Goal: Check status: Check status

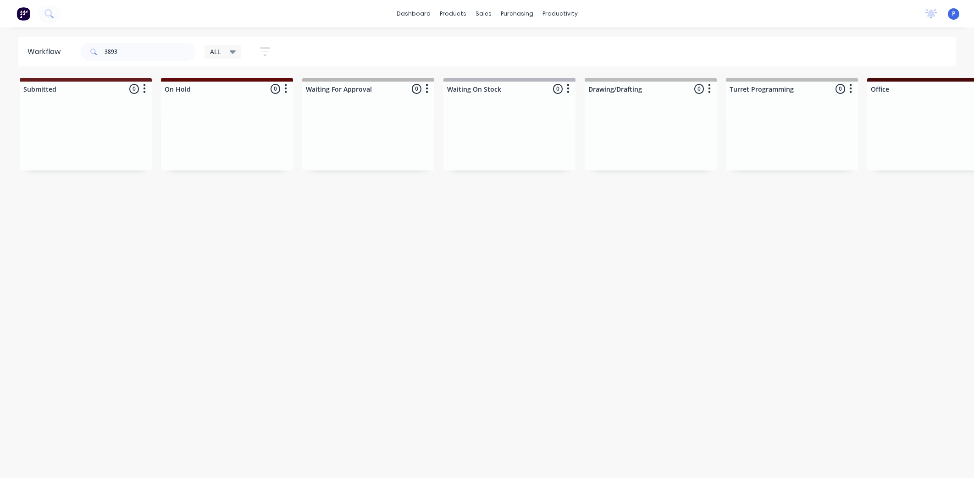
scroll to position [0, 1898]
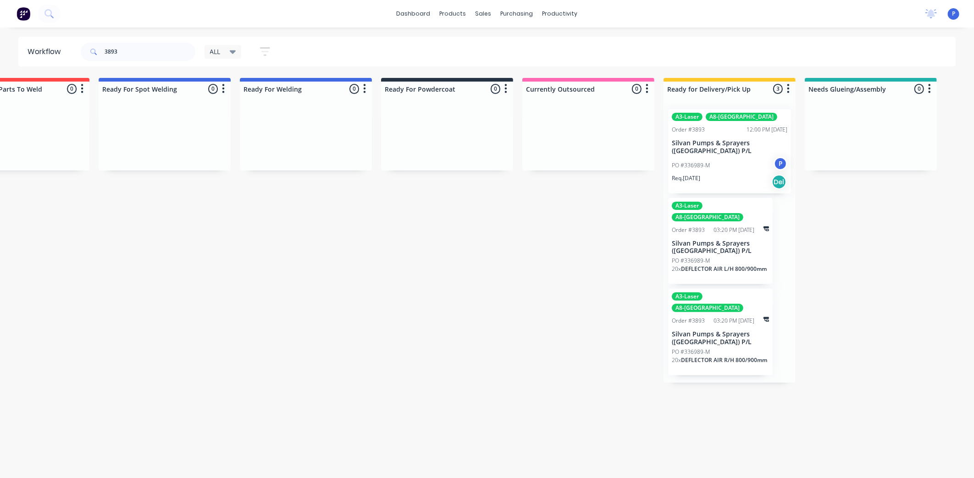
click at [132, 52] on input "3893" at bounding box center [150, 52] width 91 height 18
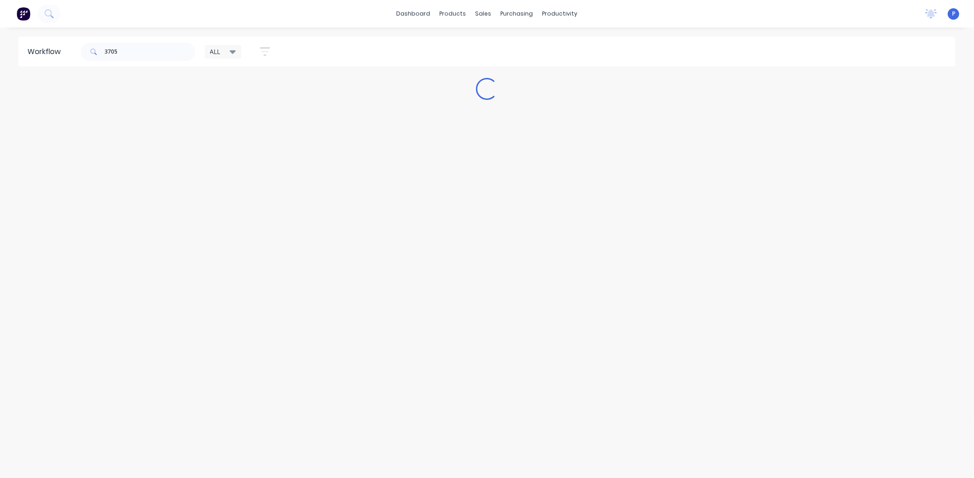
scroll to position [0, 0]
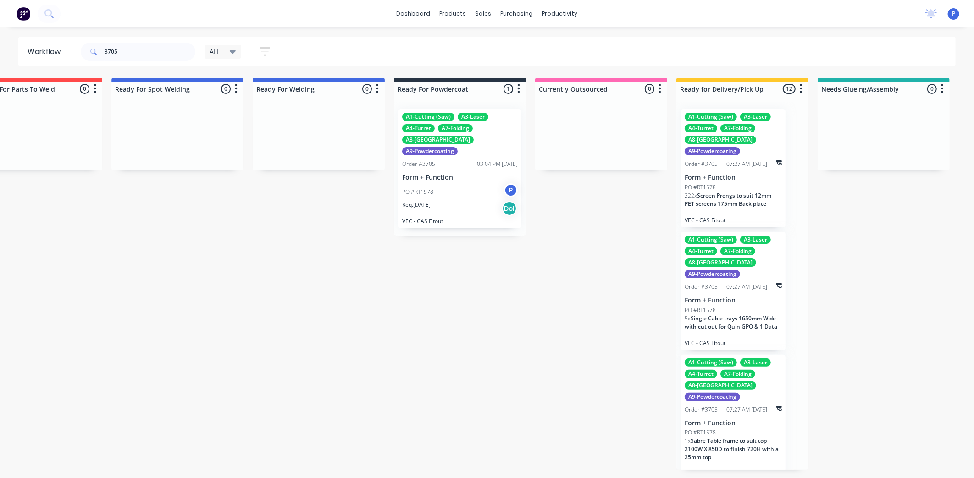
drag, startPoint x: 290, startPoint y: 264, endPoint x: 352, endPoint y: 264, distance: 62.4
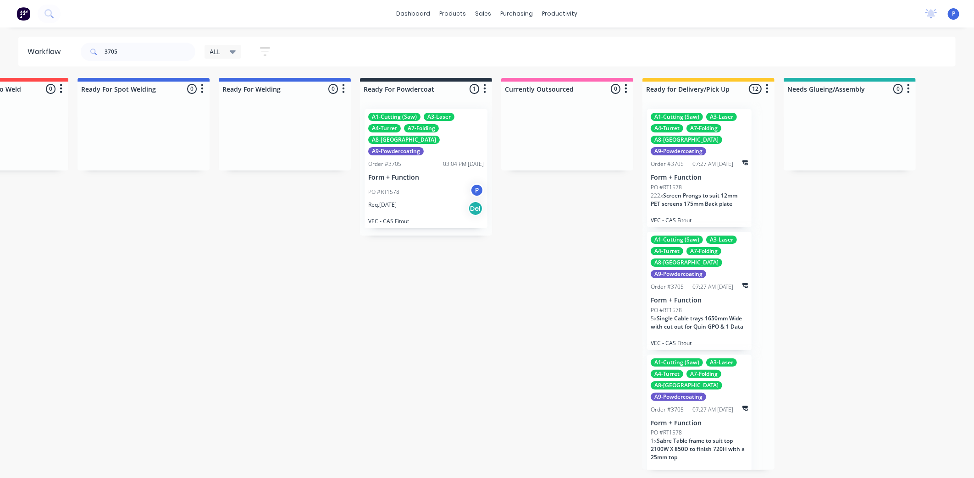
click at [405, 174] on p "Form + Function" at bounding box center [426, 178] width 116 height 8
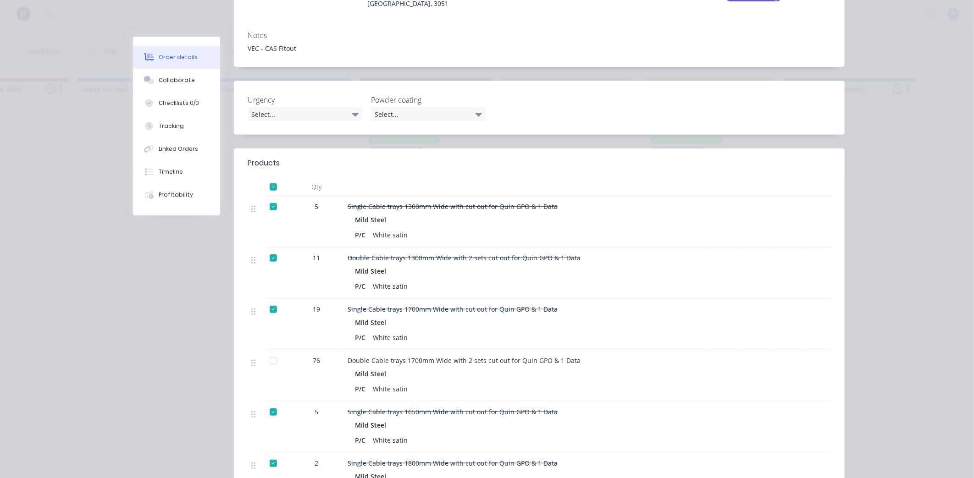
scroll to position [254, 0]
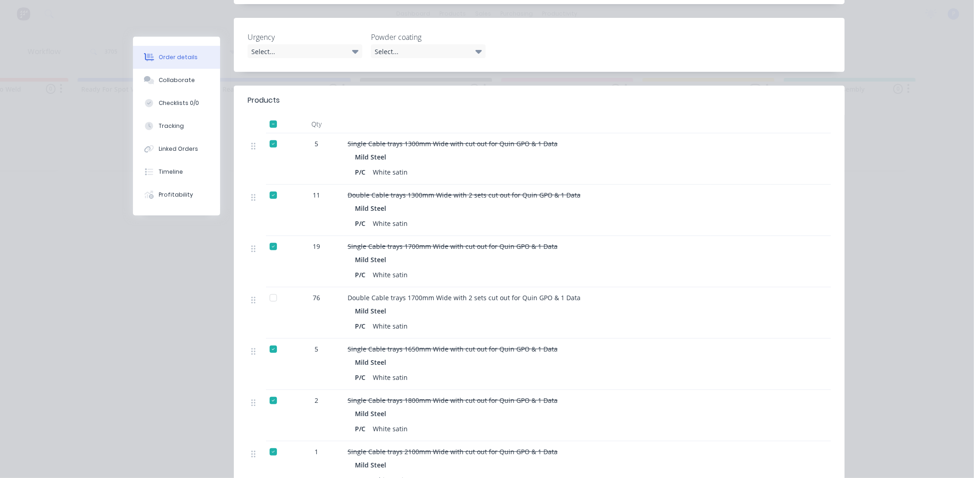
click at [268, 289] on div at bounding box center [273, 298] width 18 height 18
click at [173, 127] on div "Tracking" at bounding box center [171, 126] width 25 height 8
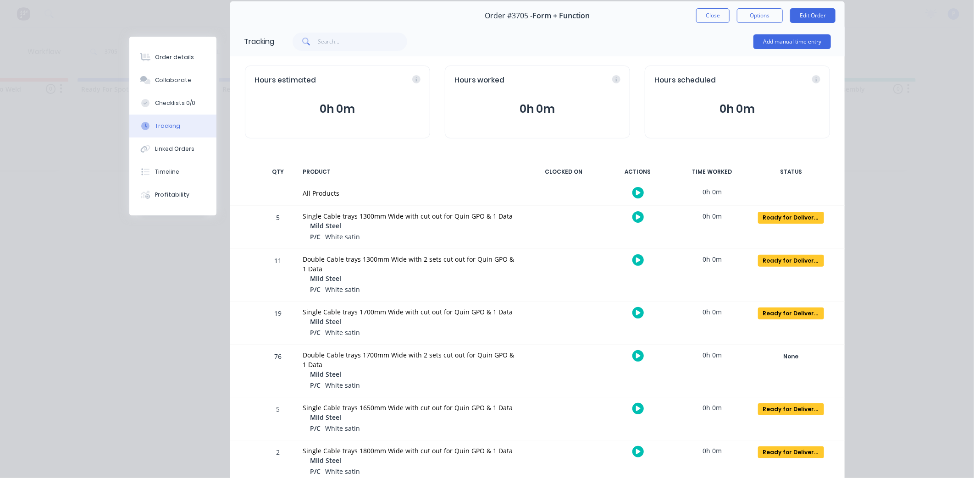
scroll to position [102, 0]
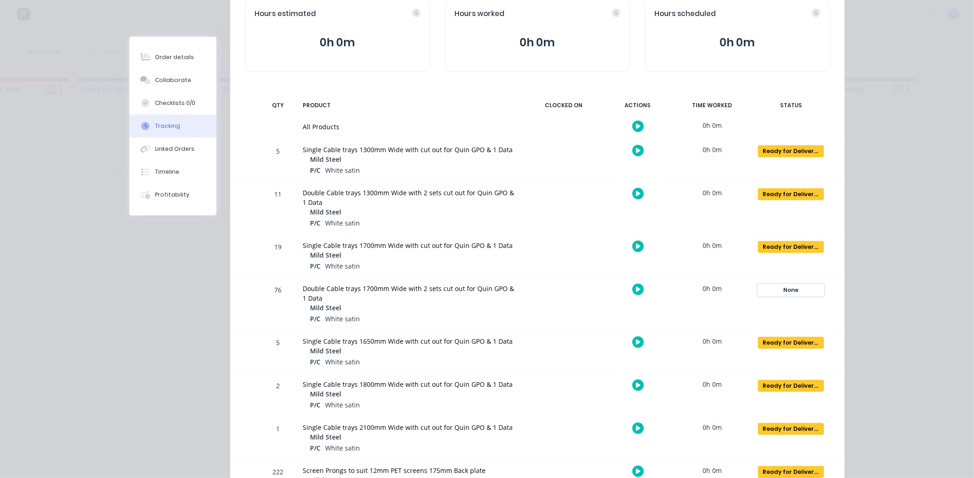
click at [802, 290] on div "None" at bounding box center [791, 290] width 66 height 12
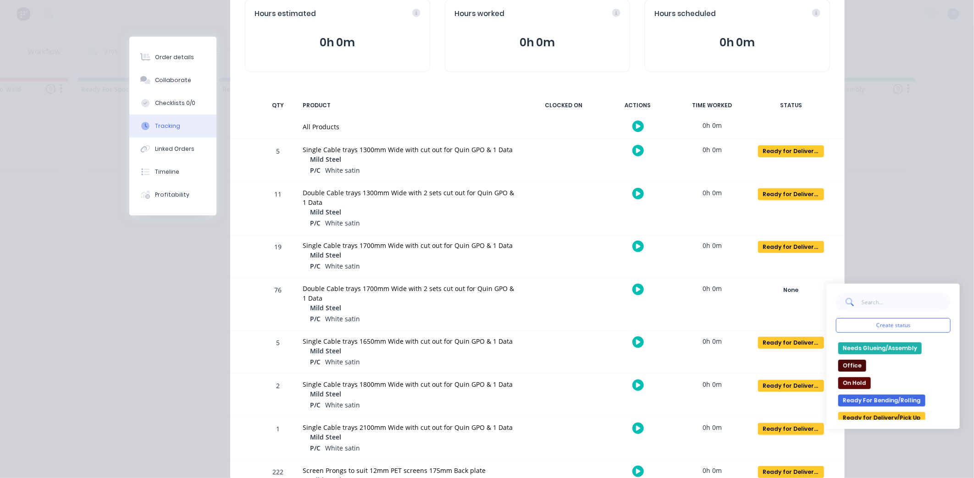
click at [883, 414] on button "Ready for Delivery/Pick Up" at bounding box center [881, 418] width 87 height 12
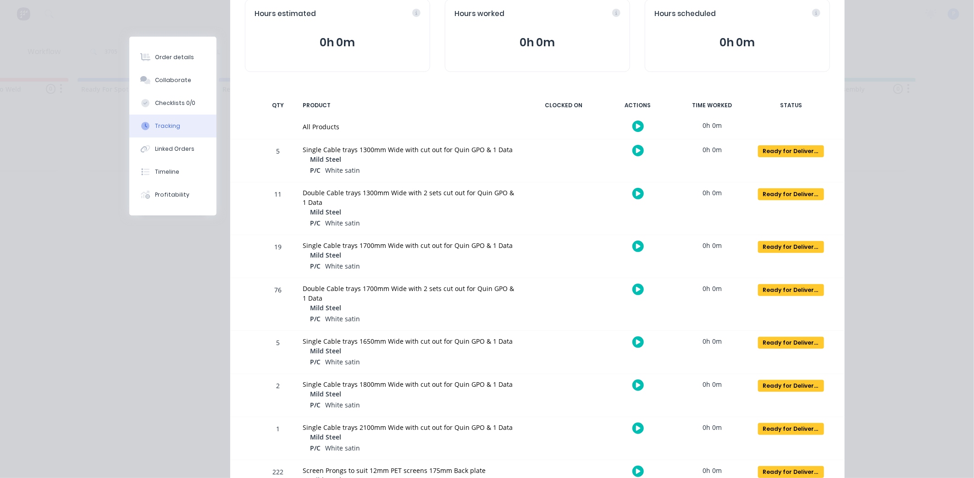
scroll to position [0, 0]
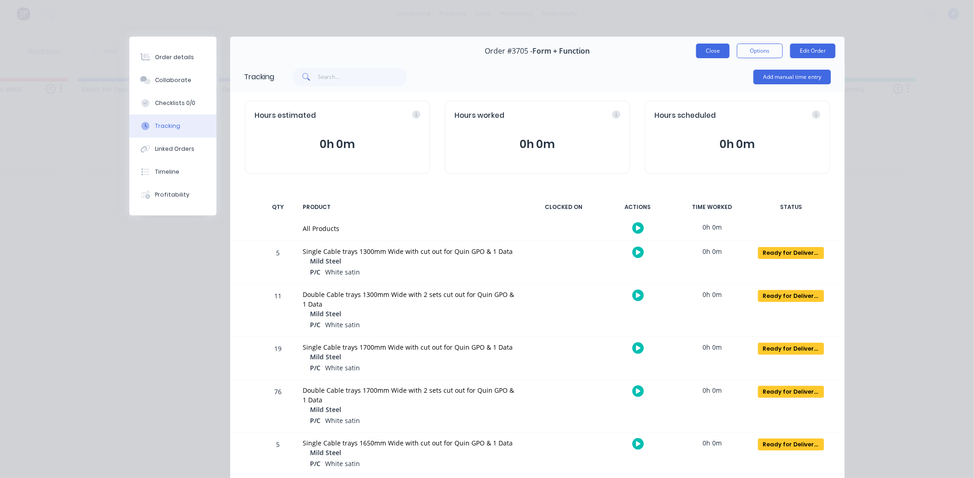
click at [708, 48] on button "Close" at bounding box center [712, 51] width 33 height 15
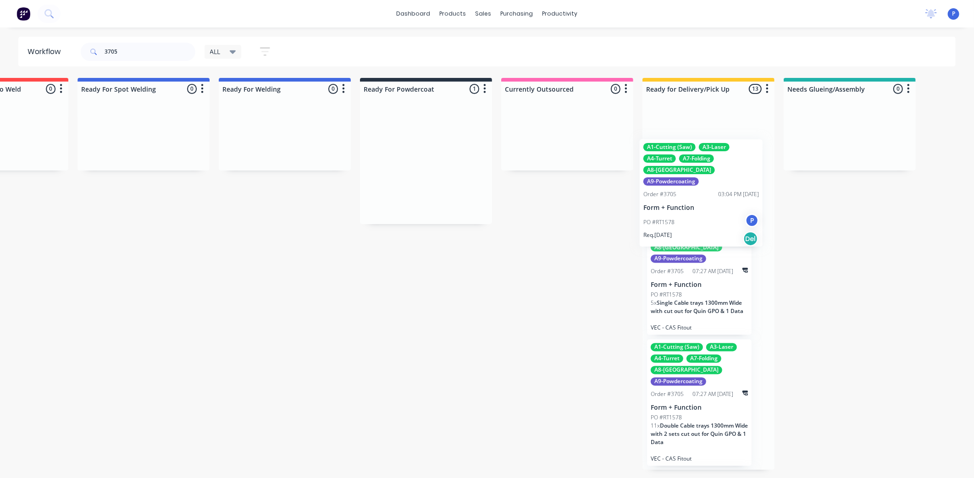
drag, startPoint x: 432, startPoint y: 177, endPoint x: 710, endPoint y: 208, distance: 279.5
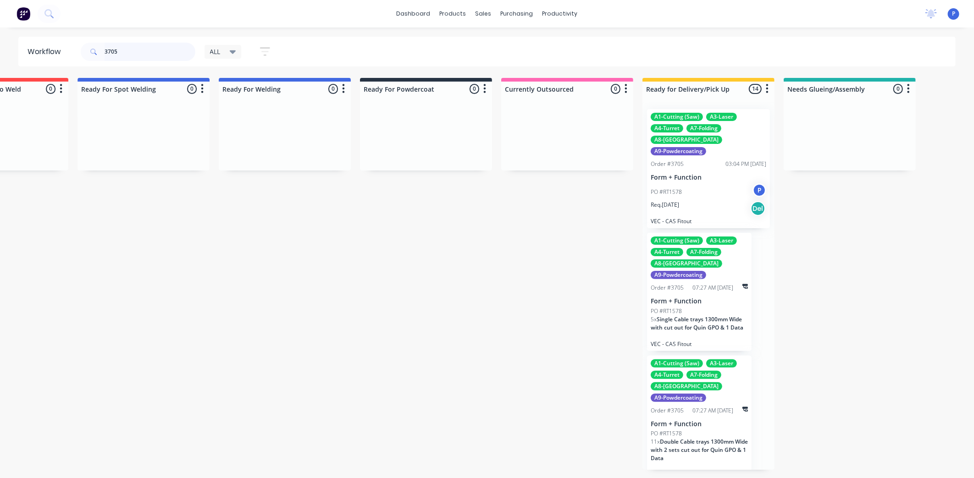
click at [162, 52] on input "3705" at bounding box center [150, 52] width 91 height 18
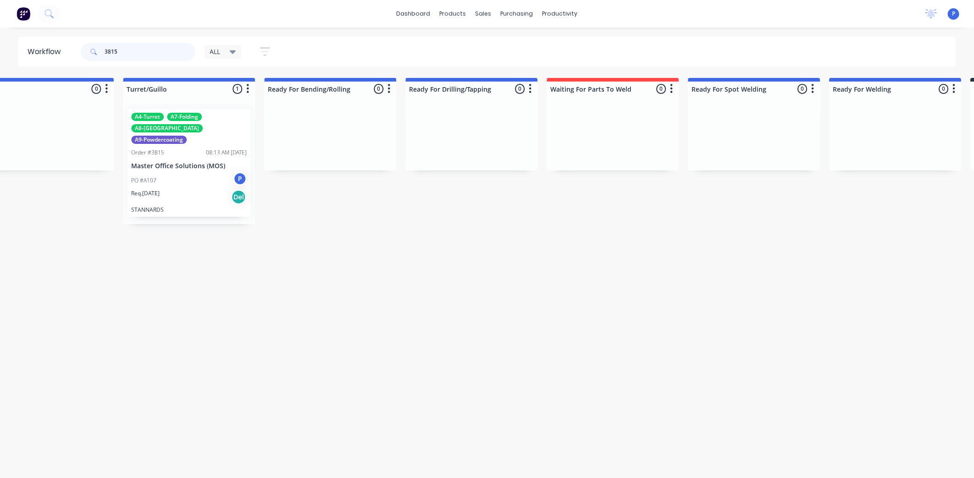
scroll to position [0, 1220]
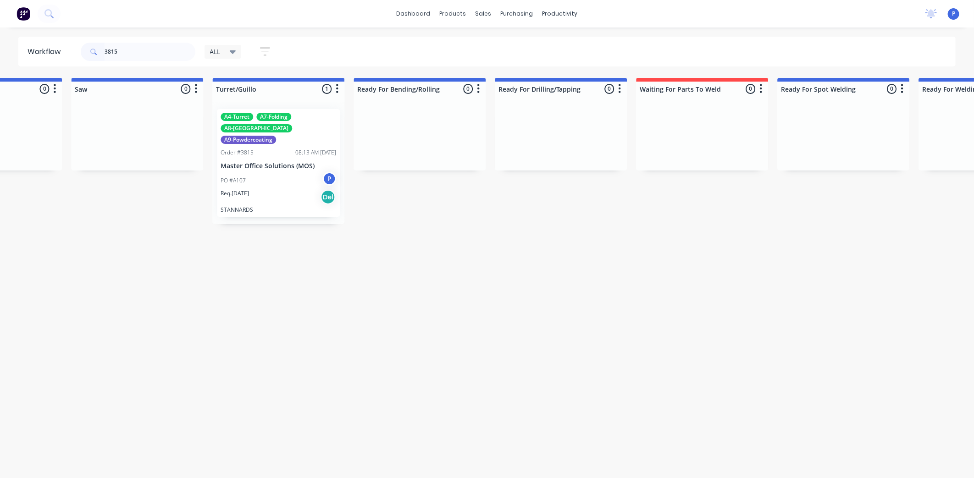
click at [251, 176] on div "PO #A107 P" at bounding box center [279, 180] width 116 height 17
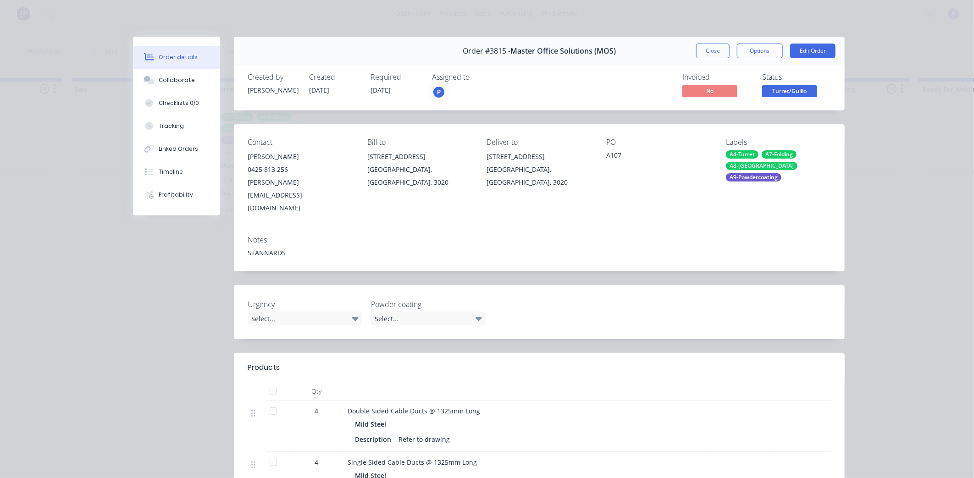
scroll to position [204, 0]
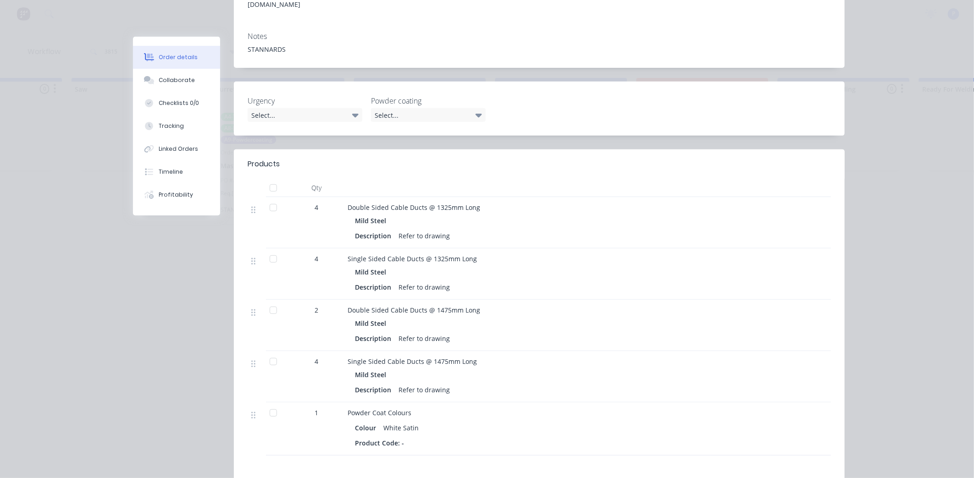
click at [266, 179] on div at bounding box center [273, 188] width 18 height 18
click at [182, 122] on button "Tracking" at bounding box center [176, 126] width 87 height 23
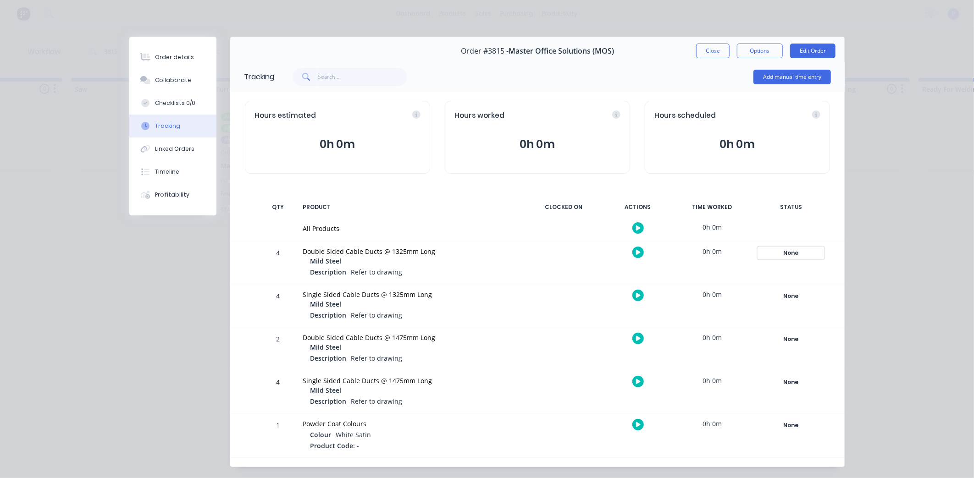
click at [820, 258] on button "None" at bounding box center [790, 253] width 67 height 13
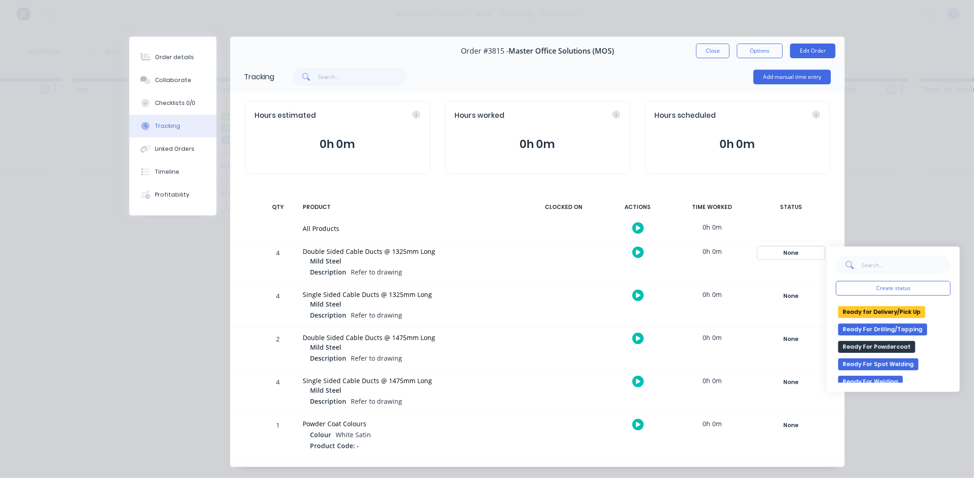
scroll to position [153, 0]
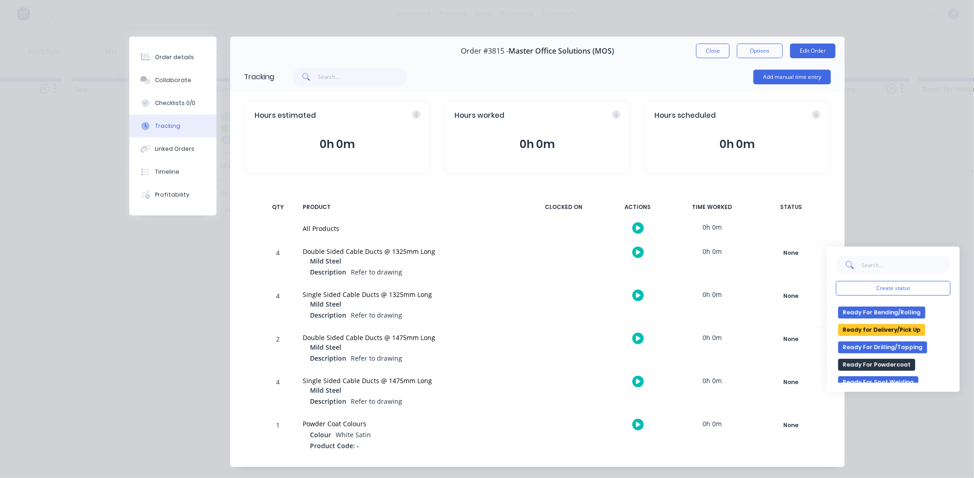
click at [870, 329] on button "Ready for Delivery/Pick Up" at bounding box center [881, 330] width 87 height 12
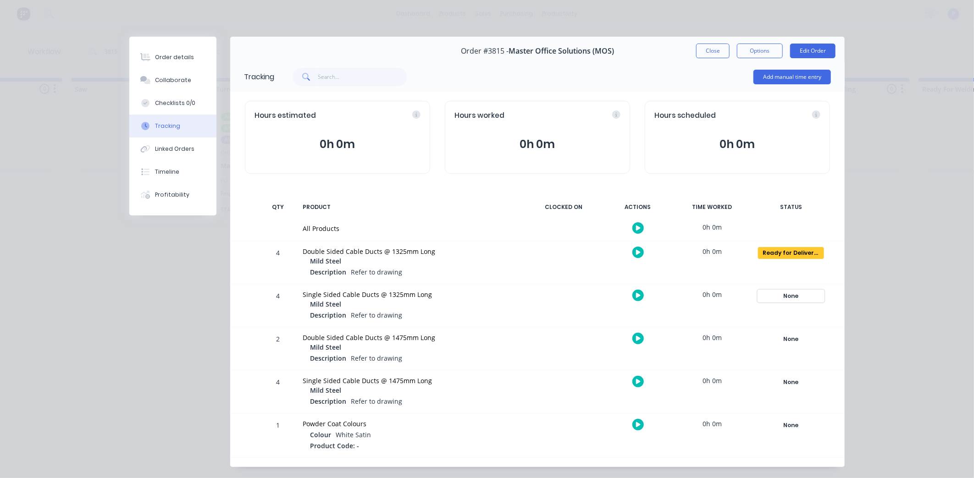
click at [800, 290] on div "None" at bounding box center [791, 296] width 66 height 12
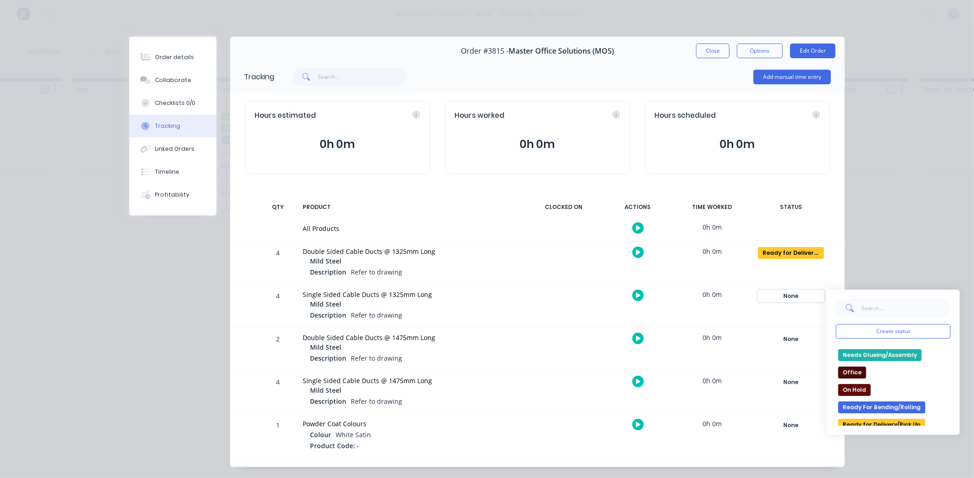
scroll to position [102, 0]
click at [874, 423] on button "Ready for Delivery/Pick Up" at bounding box center [881, 424] width 87 height 12
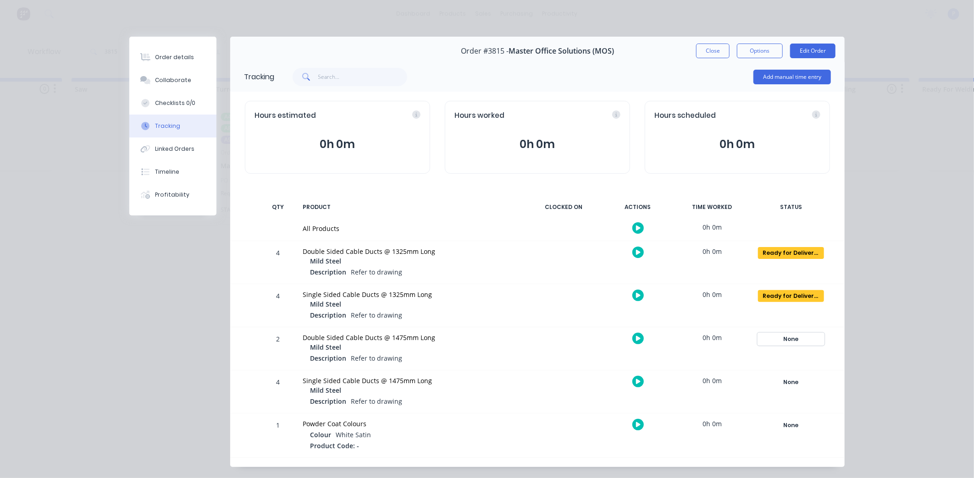
click at [808, 335] on div "None" at bounding box center [791, 339] width 66 height 12
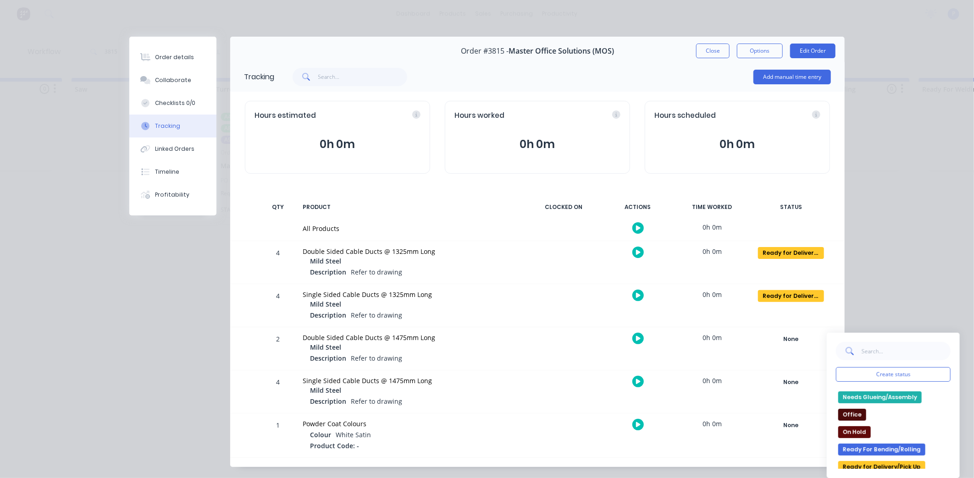
click at [871, 462] on button "Ready for Delivery/Pick Up" at bounding box center [881, 467] width 87 height 12
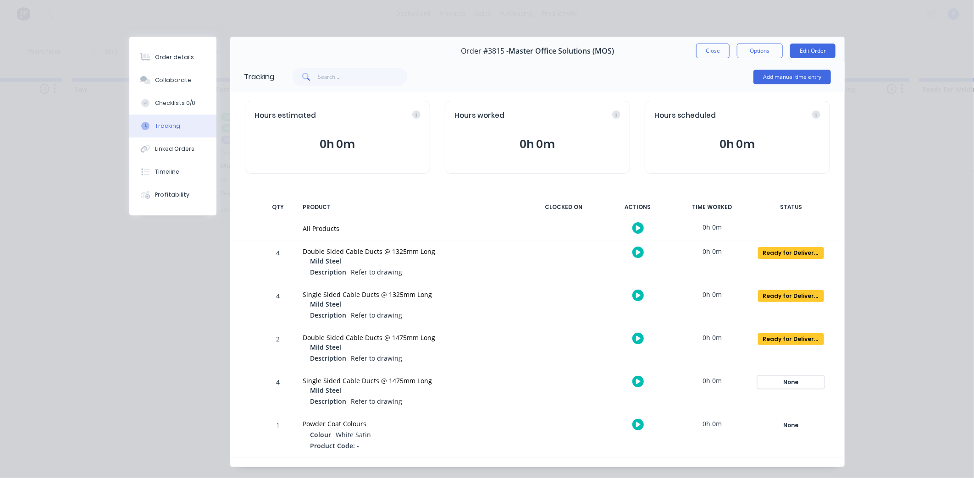
click at [795, 386] on div "None" at bounding box center [791, 382] width 66 height 12
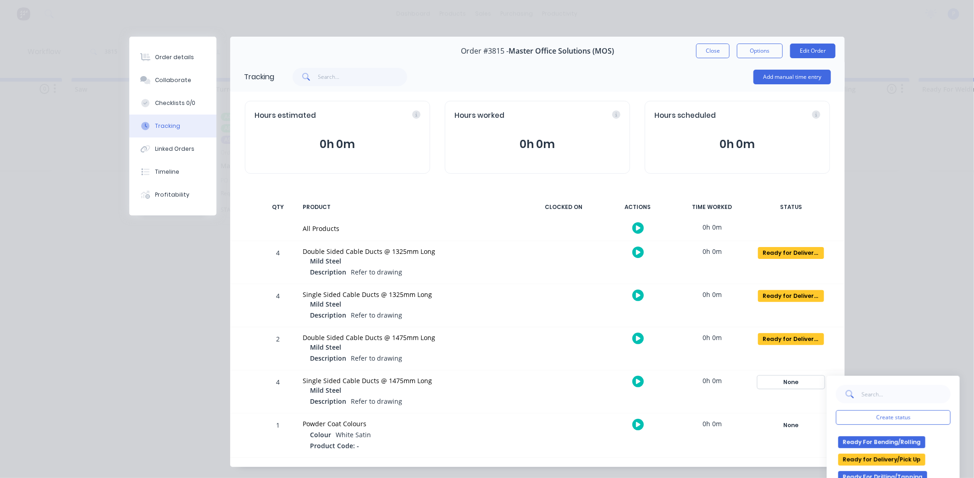
scroll to position [153, 0]
click at [883, 459] on button "Ready for Delivery/Pick Up" at bounding box center [881, 459] width 87 height 12
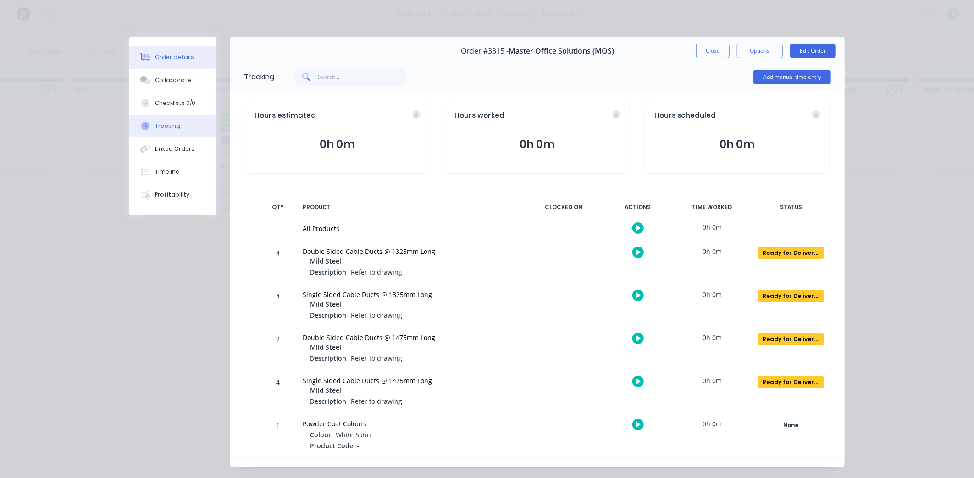
click at [178, 58] on div "Order details" at bounding box center [174, 57] width 39 height 8
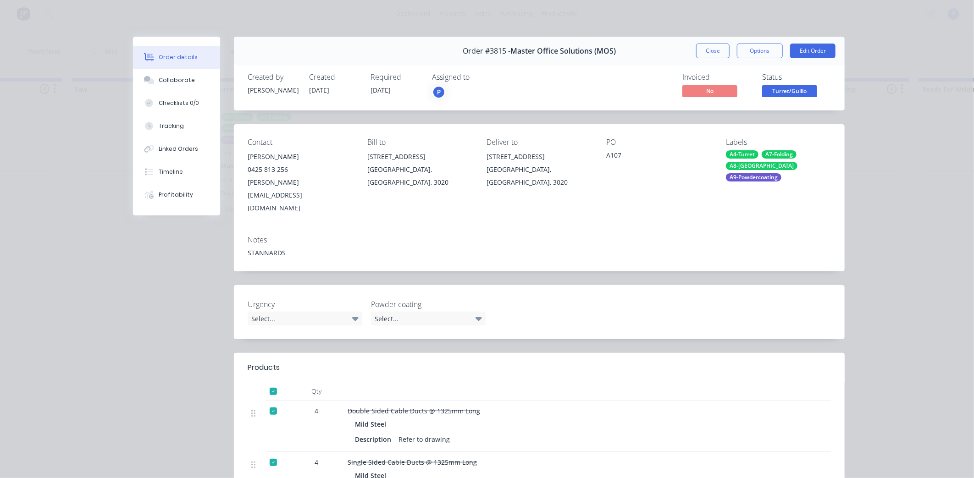
click at [804, 97] on button "Turret/Guillo" at bounding box center [789, 92] width 55 height 14
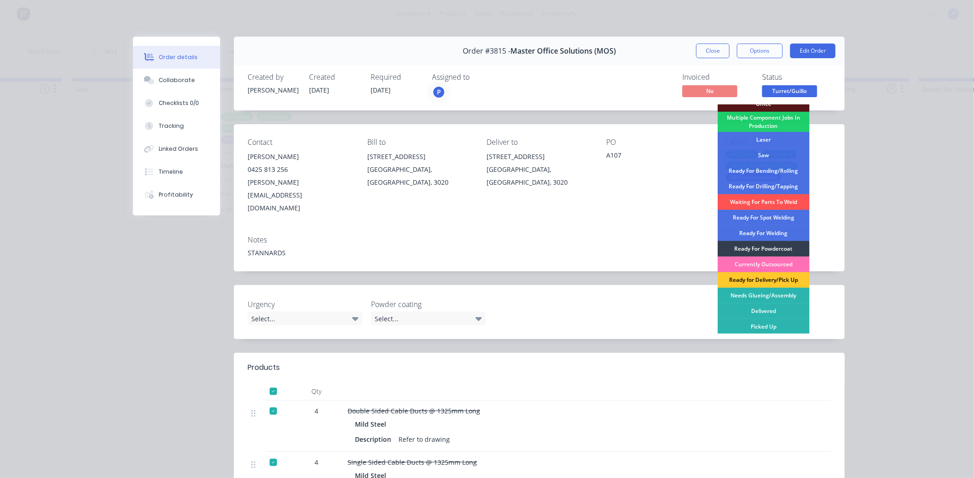
scroll to position [102, 0]
click at [796, 282] on div "Ready for Delivery/Pick Up" at bounding box center [764, 280] width 92 height 16
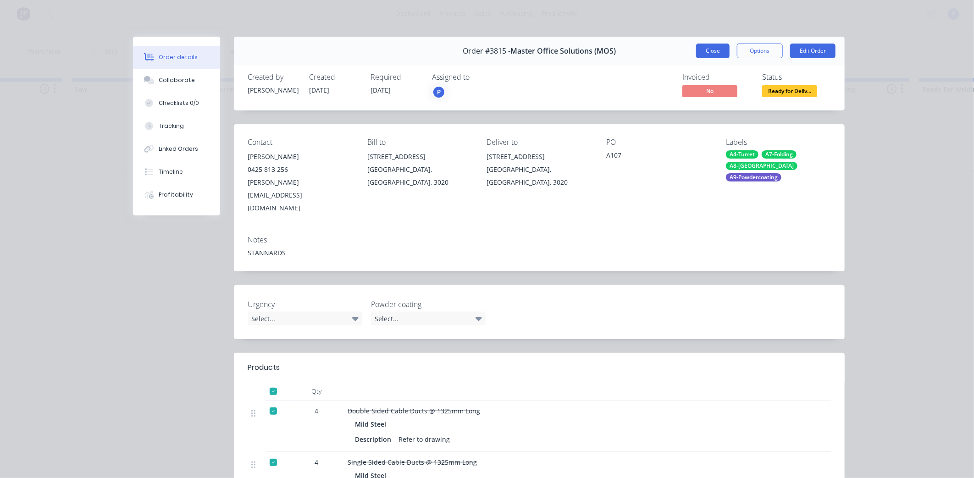
click at [707, 50] on button "Close" at bounding box center [712, 51] width 33 height 15
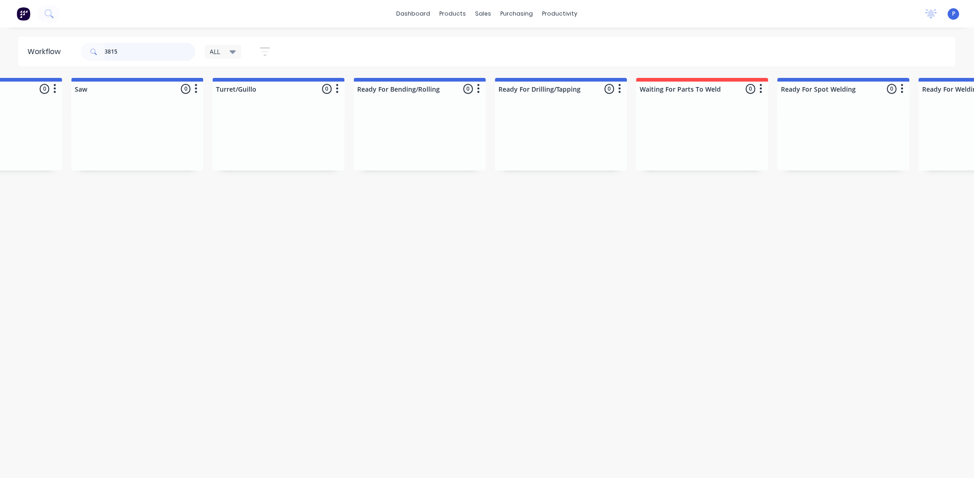
click at [151, 56] on input "3815" at bounding box center [150, 52] width 91 height 18
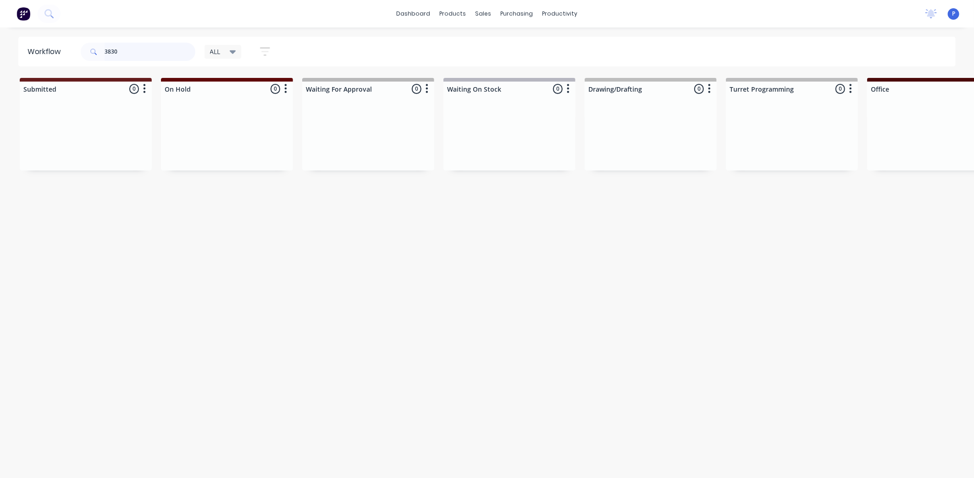
type input "3830"
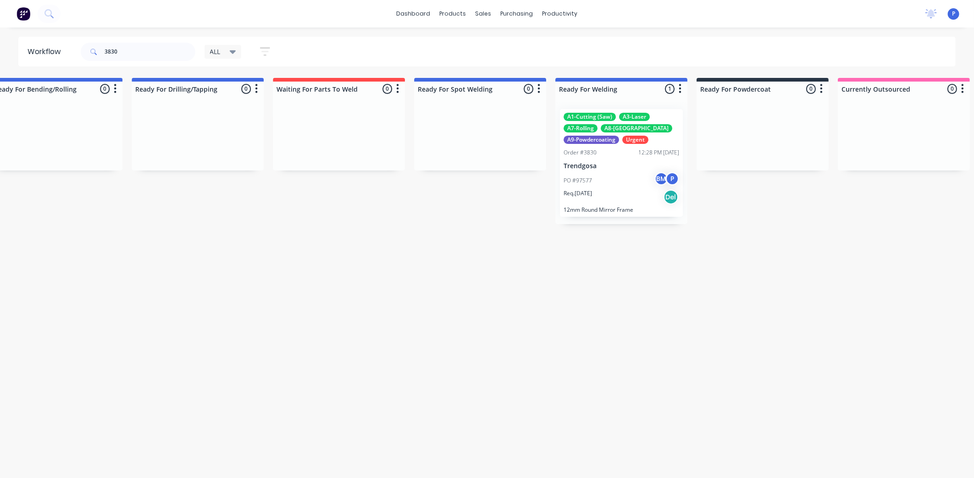
scroll to position [0, 1743]
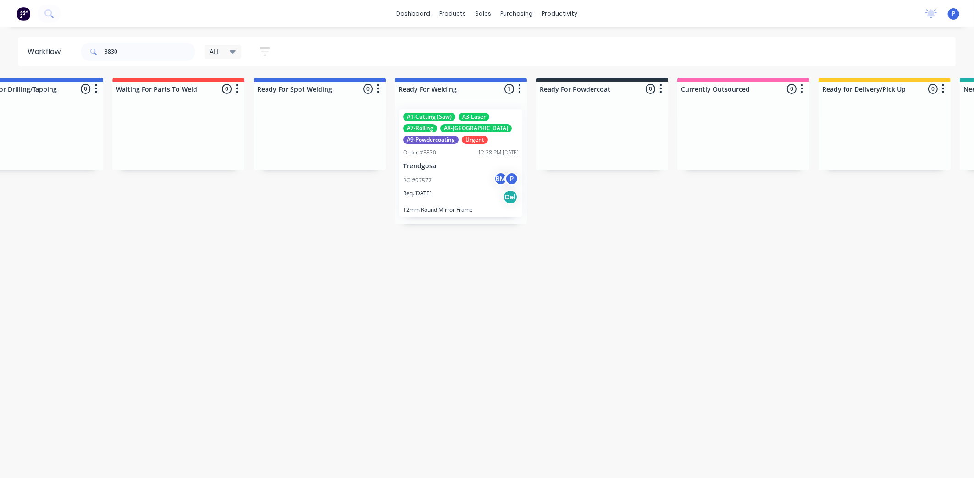
drag, startPoint x: 313, startPoint y: 222, endPoint x: 365, endPoint y: 221, distance: 51.8
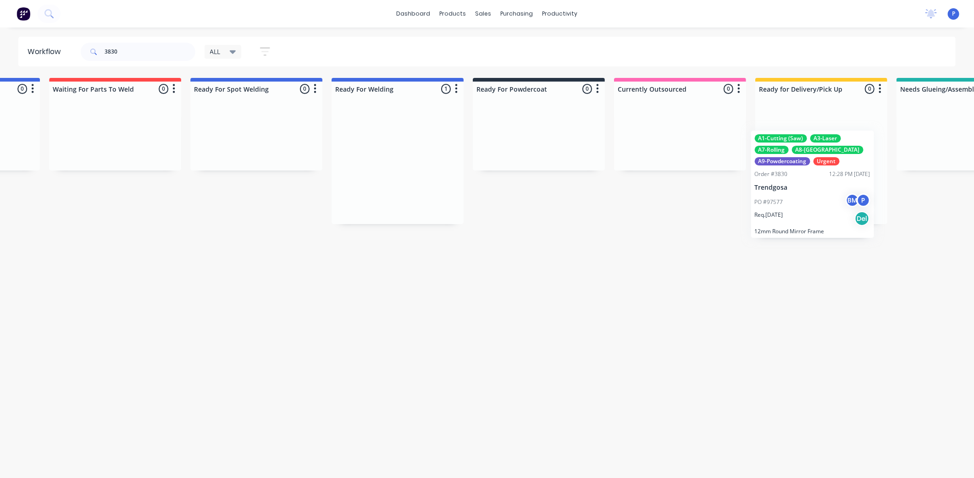
drag, startPoint x: 454, startPoint y: 168, endPoint x: 808, endPoint y: 190, distance: 354.6
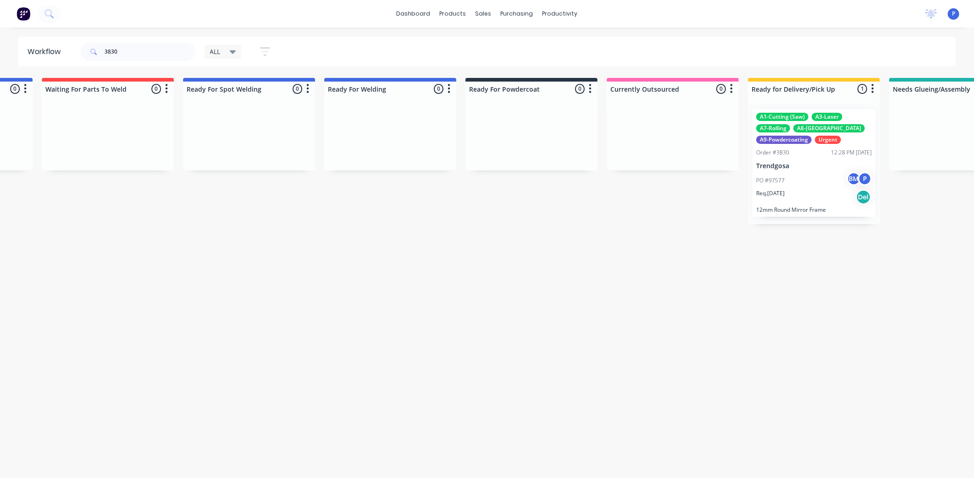
click at [813, 203] on div "Req. [DATE] Del" at bounding box center [814, 197] width 116 height 16
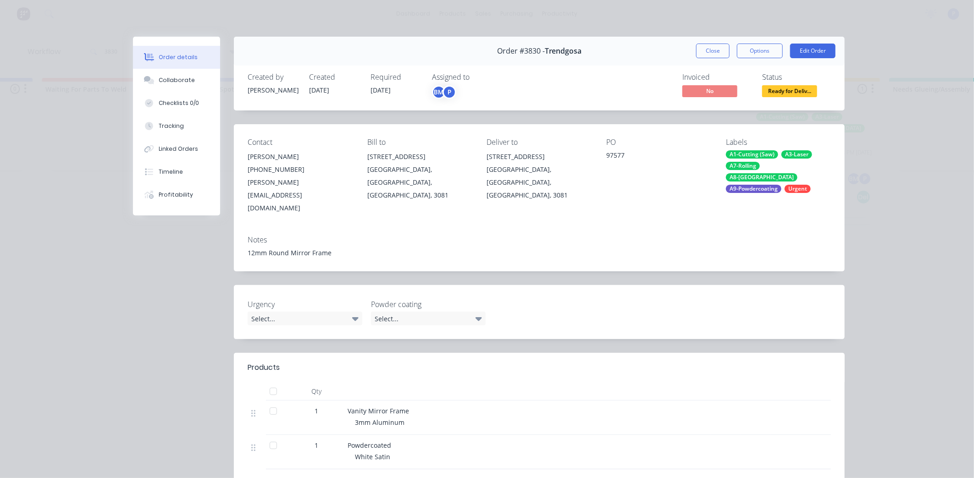
click at [271, 382] on div at bounding box center [273, 391] width 18 height 18
click at [180, 125] on button "Tracking" at bounding box center [176, 126] width 87 height 23
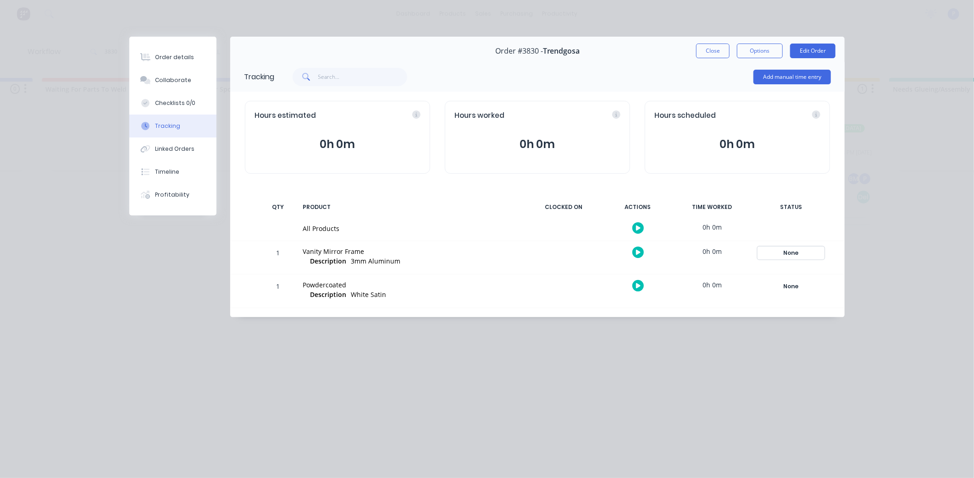
click at [800, 251] on div "None" at bounding box center [791, 253] width 66 height 12
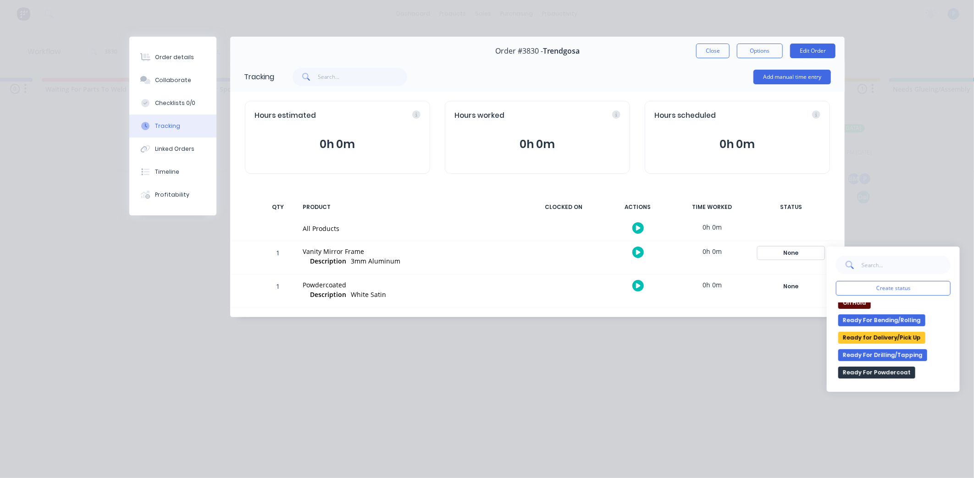
scroll to position [153, 0]
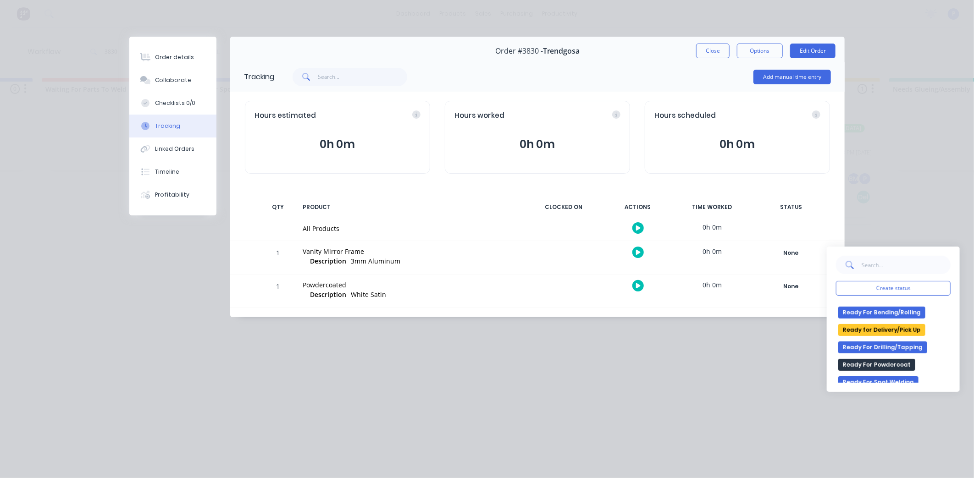
click at [882, 328] on button "Ready for Delivery/Pick Up" at bounding box center [881, 330] width 87 height 12
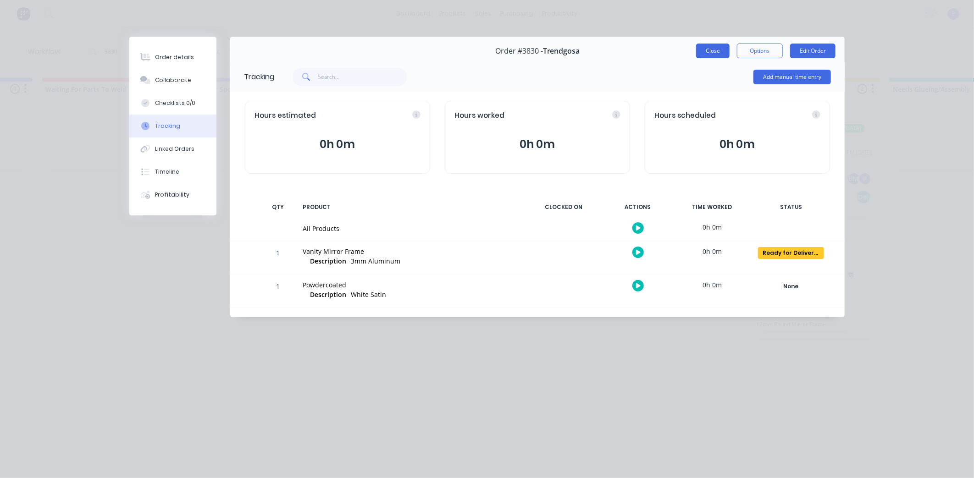
click at [721, 52] on button "Close" at bounding box center [712, 51] width 33 height 15
